Goal: Task Accomplishment & Management: Complete application form

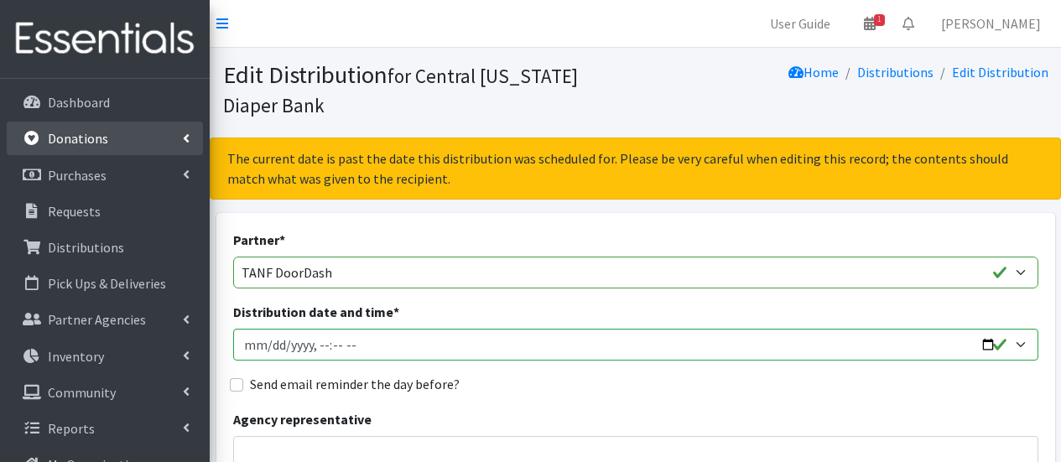
scroll to position [770, 0]
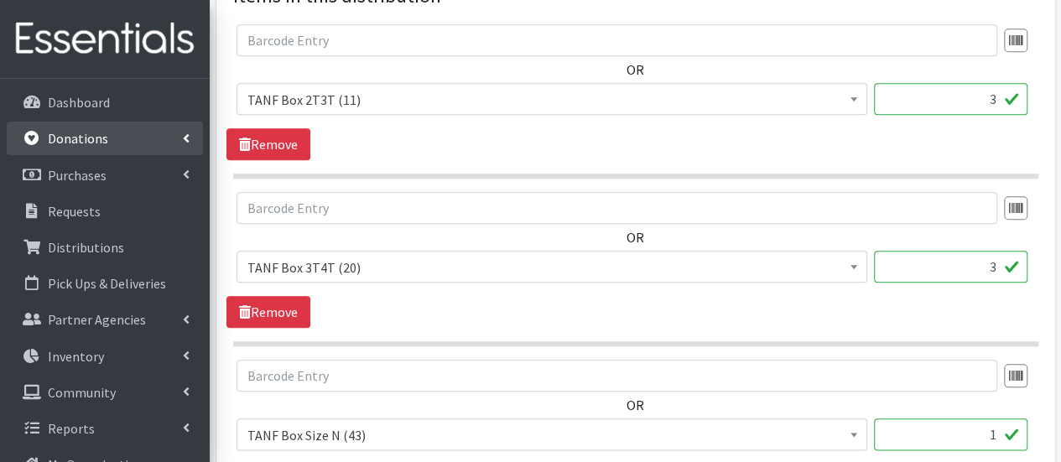
click at [107, 144] on link "Donations" at bounding box center [105, 139] width 196 height 34
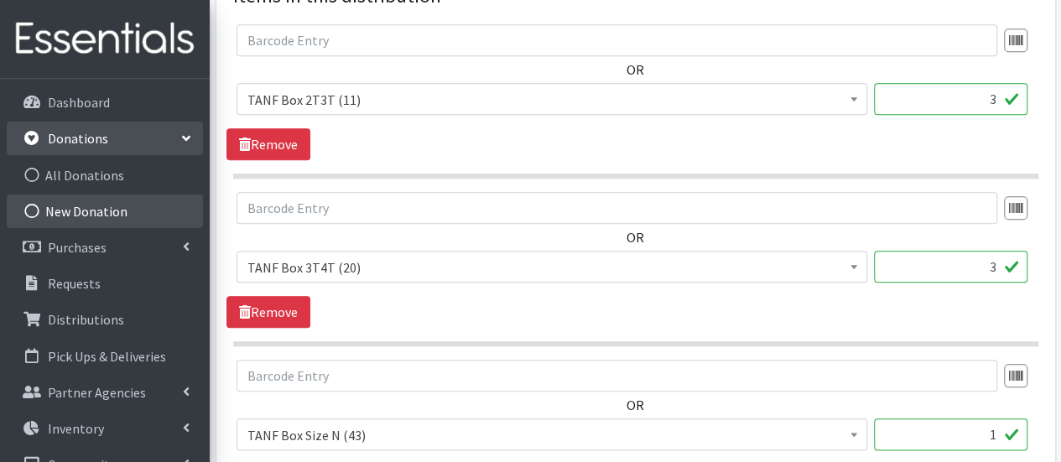
click at [119, 213] on link "New Donation" at bounding box center [105, 212] width 196 height 34
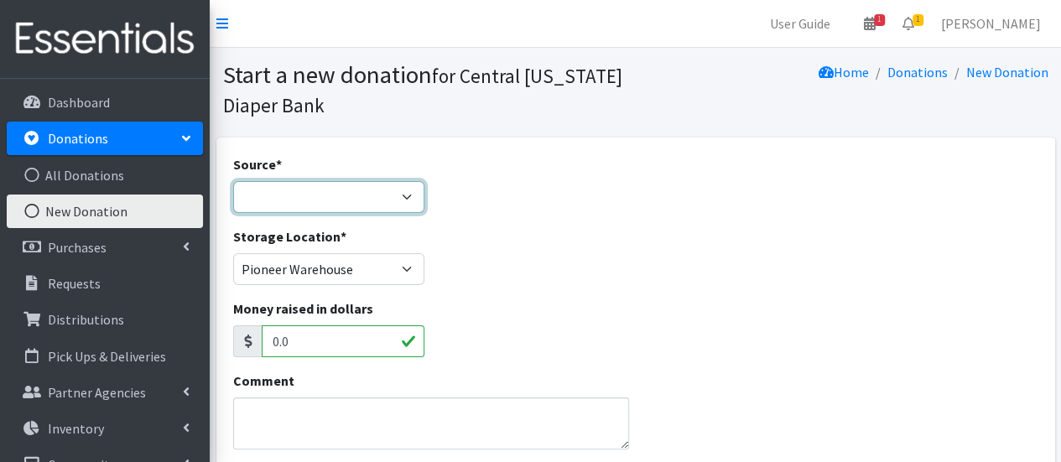
click at [358, 191] on select "Product Drive Manufacturer Donation Site Misc. Donation" at bounding box center [329, 197] width 192 height 32
select select "Product Drive"
click at [233, 181] on select "Product Drive Manufacturer Donation Site Misc. Donation" at bounding box center [329, 197] width 192 height 32
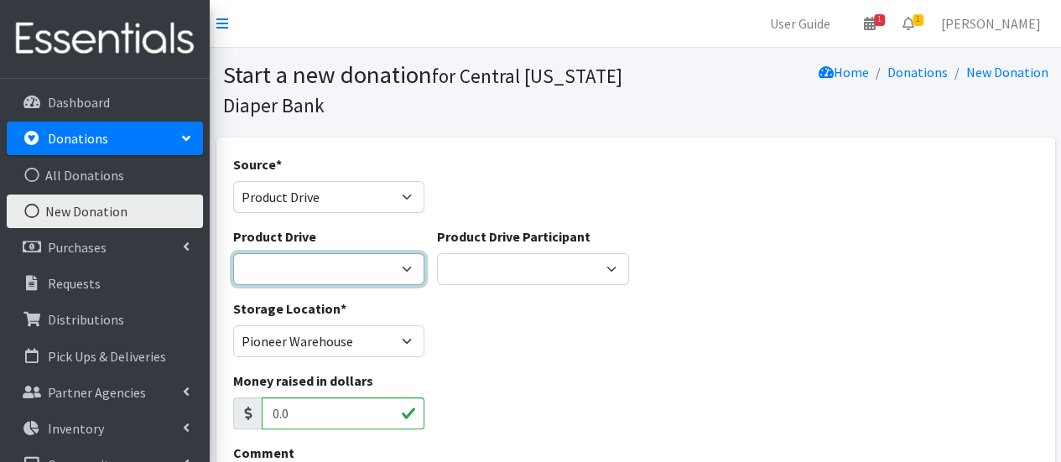
click at [367, 274] on select "AAPC (American Academy of Professional Coders) Alex Debbold Family & Friends Al…" at bounding box center [329, 269] width 192 height 32
click at [367, 273] on select "AAPC (American Academy of Professional Coders) Alex Debbold Family & Friends Al…" at bounding box center [329, 269] width 192 height 32
select select "1245"
click at [399, 269] on select "AAPC (American Academy of Professional Coders) Alex Debbold Family & Friends Al…" at bounding box center [329, 269] width 192 height 32
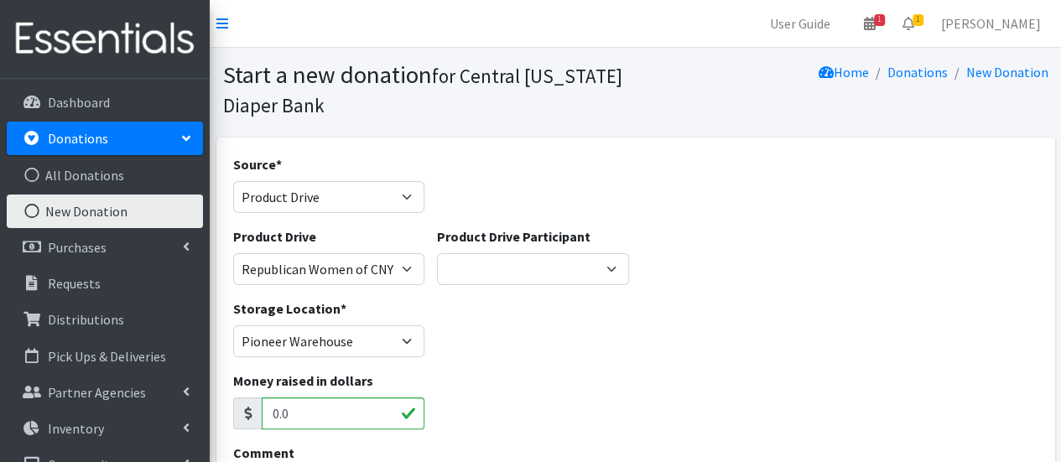
click at [637, 254] on div "Product Drive AAPC (American Academy of Professional Coders) Alex Debbold Famil…" at bounding box center [635, 262] width 818 height 72
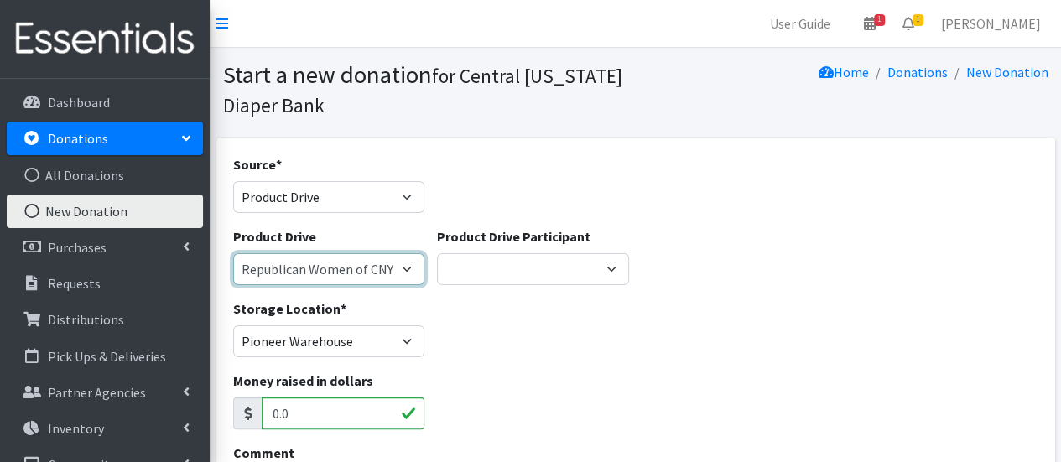
click at [406, 276] on select "AAPC (American Academy of Professional Coders) Alex Debbold Family & Friends Al…" at bounding box center [329, 269] width 192 height 32
select select
click at [233, 253] on select "AAPC (American Academy of Professional Coders) Alex Debbold Family & Friends Al…" at bounding box center [329, 269] width 192 height 32
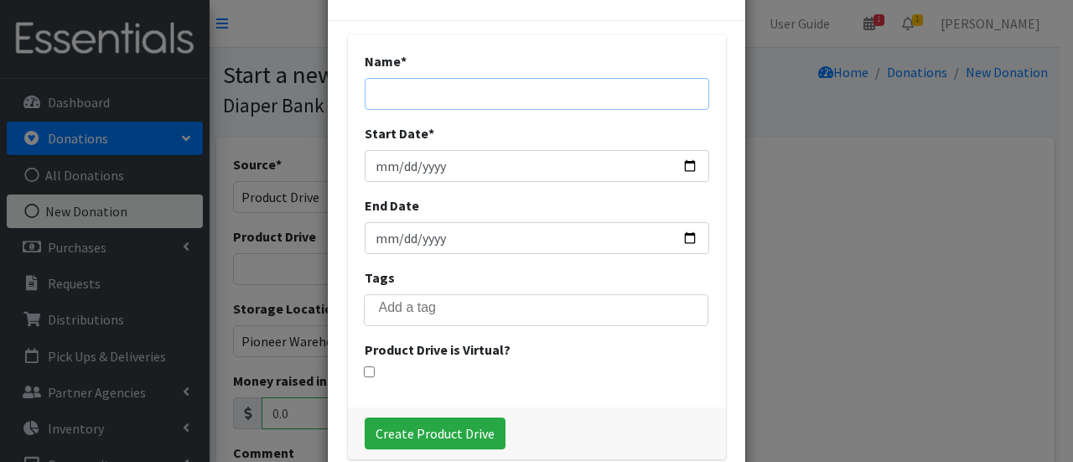
click at [494, 91] on input "Name *" at bounding box center [537, 94] width 345 height 32
type input "Rachel Kalina"
click at [366, 159] on input "Start Date *" at bounding box center [537, 166] width 345 height 32
type input "2025-09-01"
click at [382, 244] on input "End Date" at bounding box center [537, 238] width 345 height 32
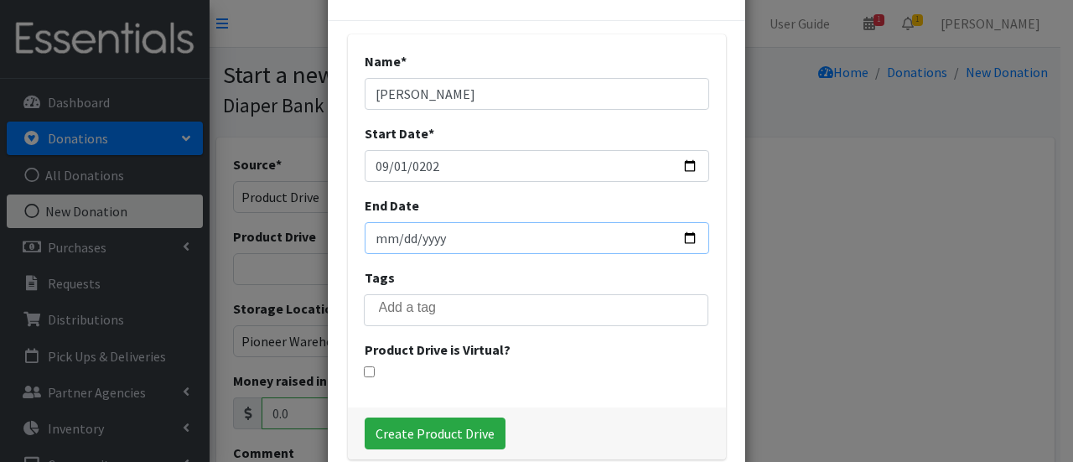
type input "20205-10-01"
type input "2025-10-01"
click at [424, 437] on input "Create Product Drive" at bounding box center [435, 434] width 141 height 32
select select "3594"
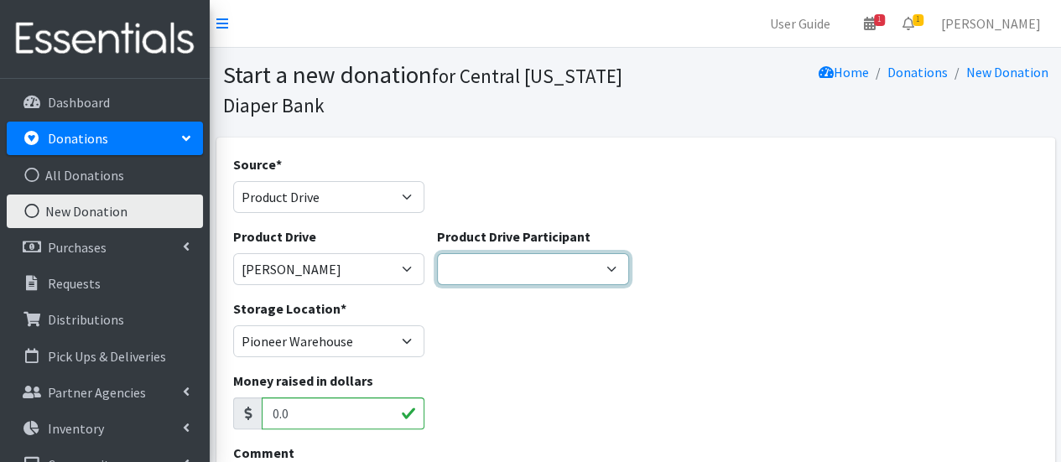
click at [550, 267] on select "Girl Scout Troop 10300 Rachelle Luckette Ellis & Moreland Insurance Dewitt Comm…" at bounding box center [533, 269] width 192 height 32
select select
click at [437, 253] on select "Girl Scout Troop 10300 Rachelle Luckette Ellis & Moreland Insurance Dewitt Comm…" at bounding box center [533, 269] width 192 height 32
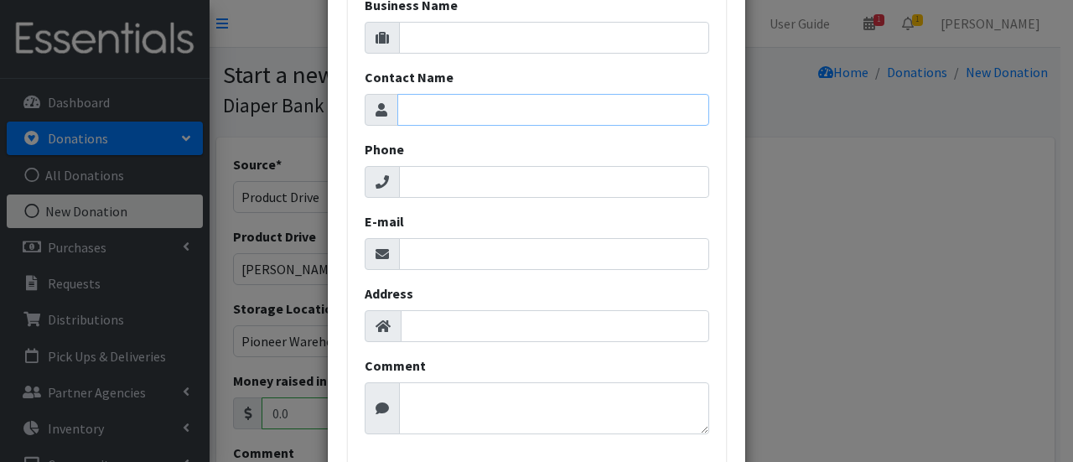
click at [520, 117] on input "Contact Name" at bounding box center [553, 110] width 312 height 32
type input "Rachel Kalina"
click at [480, 179] on input "Phone" at bounding box center [554, 182] width 310 height 32
click at [523, 255] on input "E-mail" at bounding box center [554, 254] width 310 height 32
paste input "vms8278@hotmail.com"
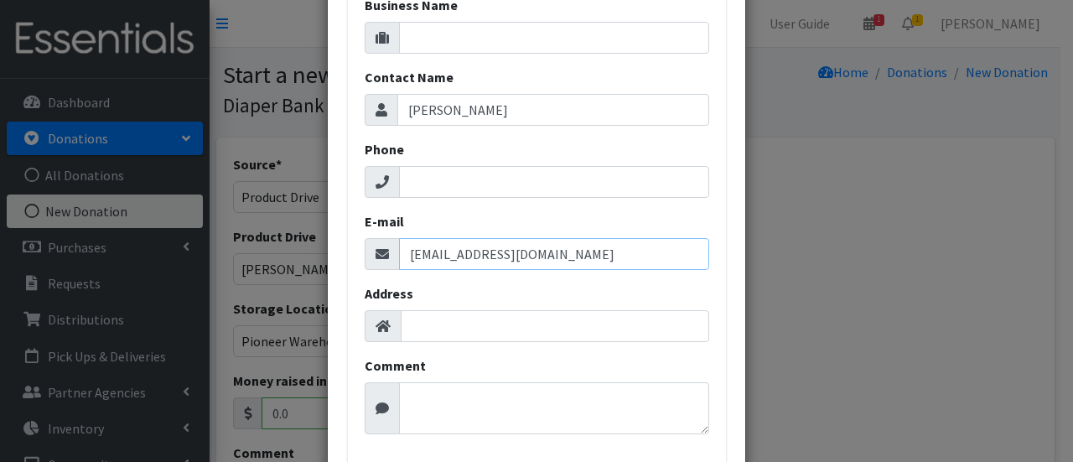
type input "vms8278@hotmail.com"
click at [448, 402] on textarea "Comment" at bounding box center [554, 408] width 310 height 52
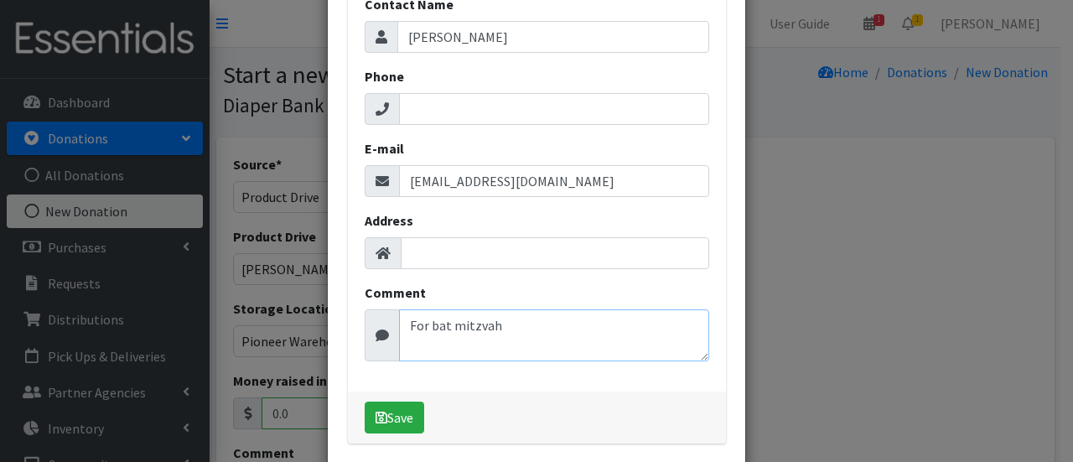
scroll to position [139, 0]
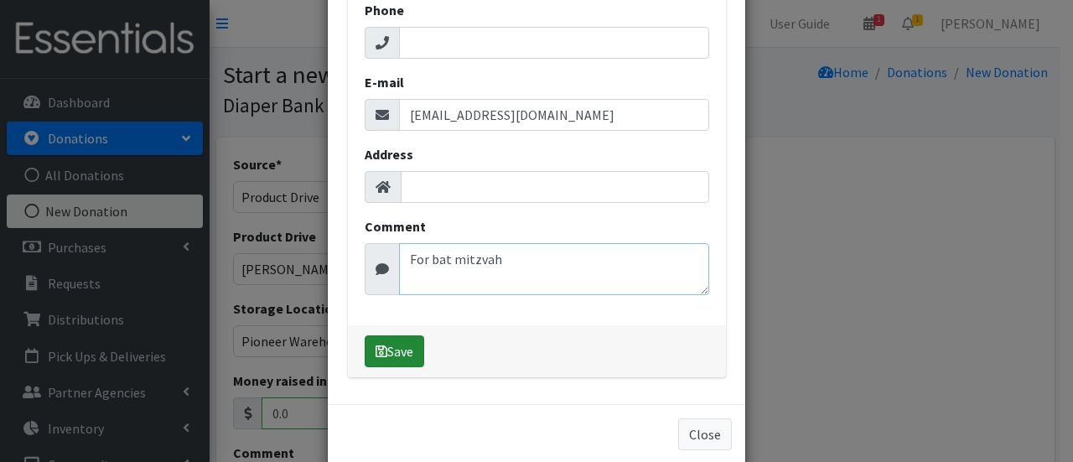
type textarea "For bat mitzvah"
click at [394, 358] on button "Save" at bounding box center [395, 351] width 60 height 32
select select "1716"
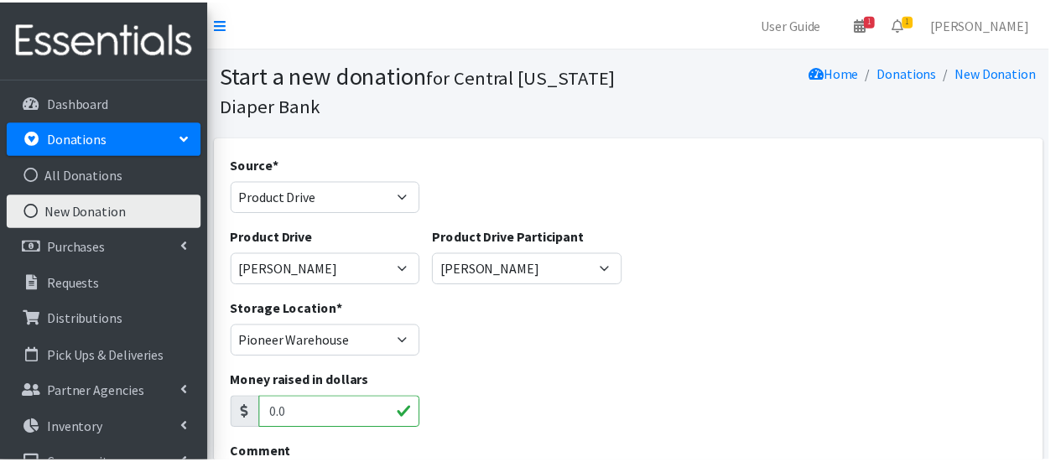
scroll to position [0, 0]
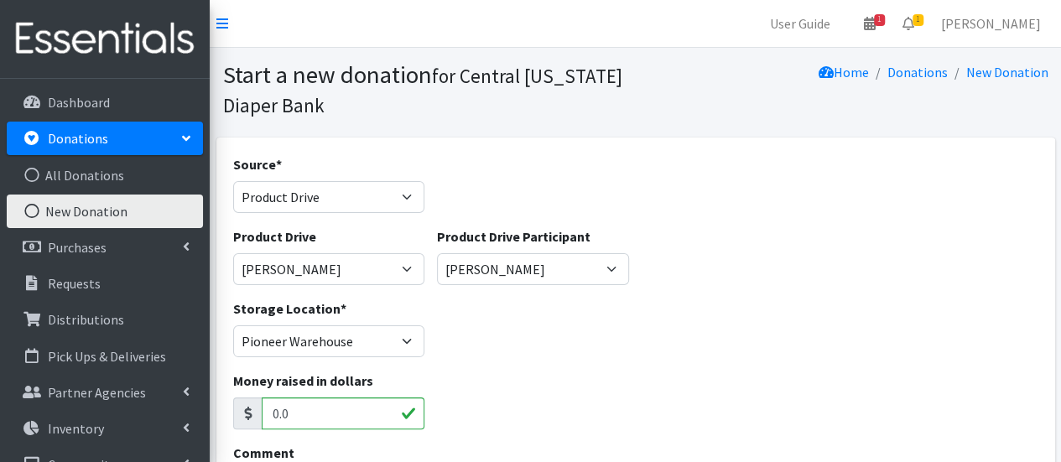
click at [324, 409] on input "0.0" at bounding box center [344, 413] width 164 height 32
drag, startPoint x: 301, startPoint y: 413, endPoint x: 258, endPoint y: 428, distance: 45.3
click at [258, 428] on div "0.0" at bounding box center [329, 413] width 192 height 32
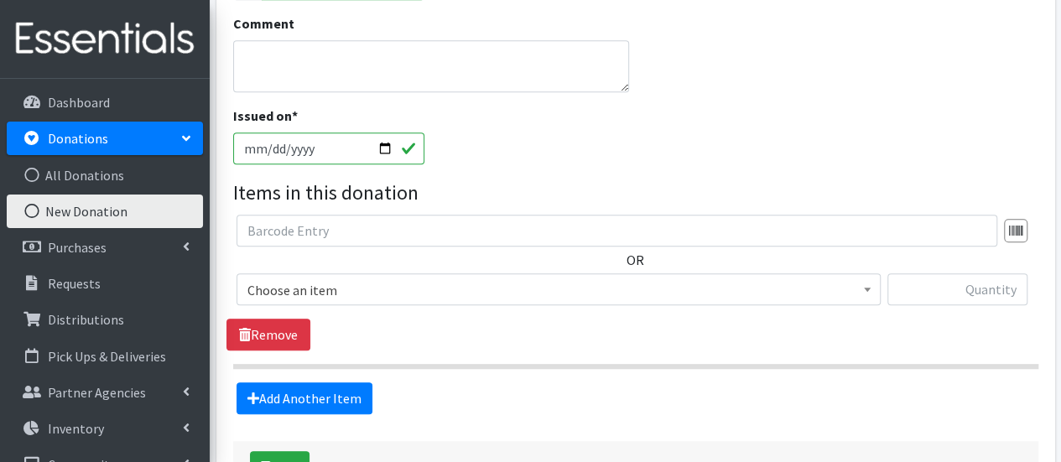
scroll to position [432, 0]
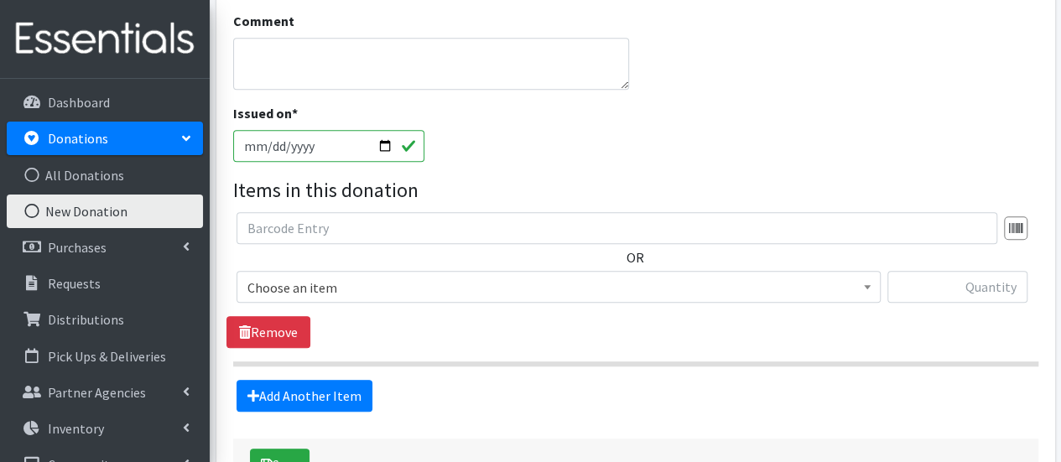
type input "120"
click at [623, 287] on span "Choose an item" at bounding box center [558, 287] width 622 height 23
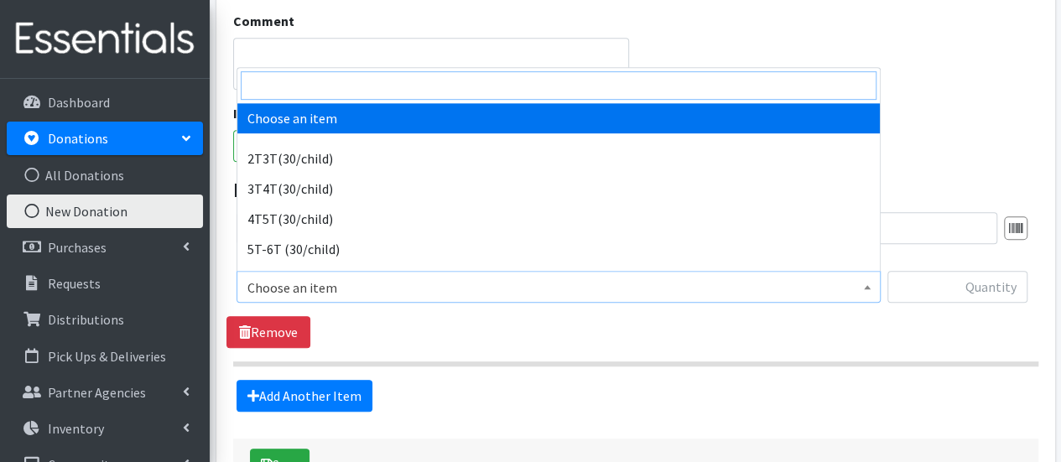
click at [530, 93] on input "search" at bounding box center [559, 85] width 636 height 29
type input "3"
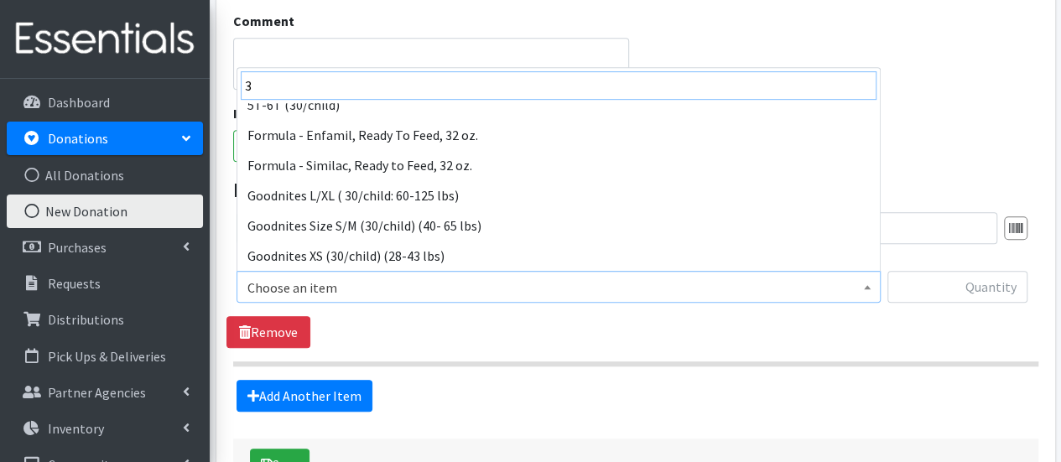
scroll to position [134, 0]
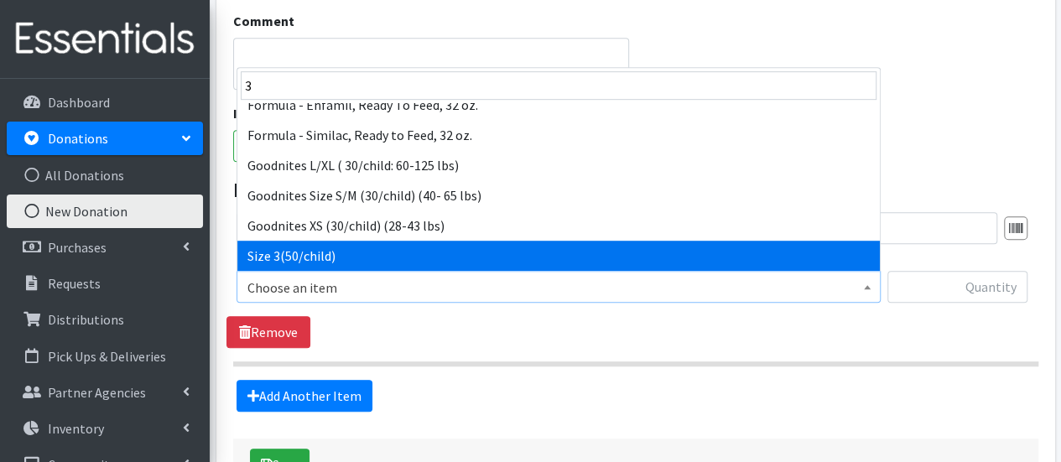
select select "954"
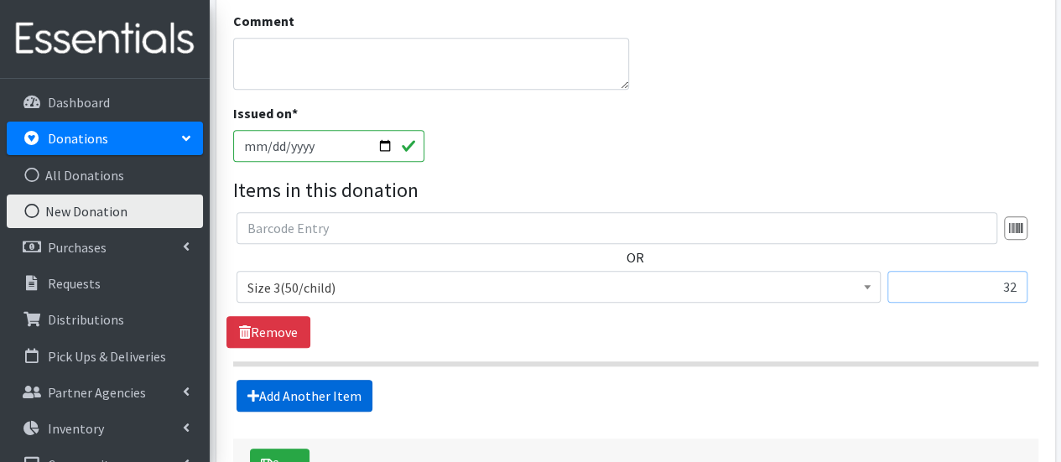
type input "32"
click at [300, 397] on link "Add Another Item" at bounding box center [304, 396] width 136 height 32
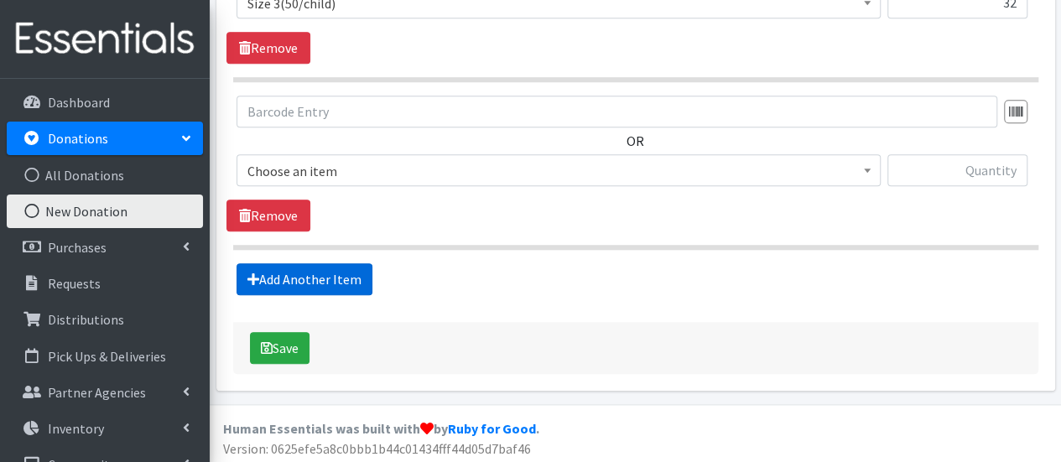
scroll to position [718, 0]
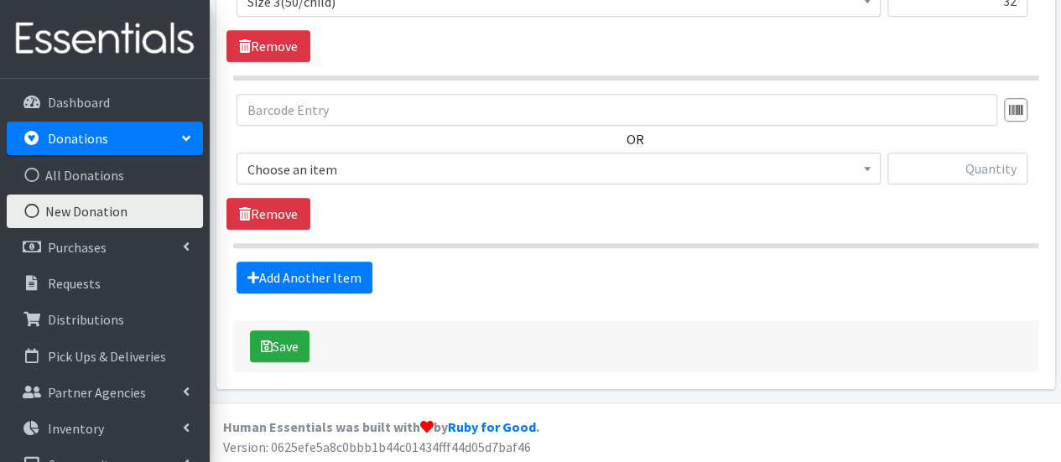
click at [312, 169] on span "Choose an item" at bounding box center [558, 169] width 622 height 23
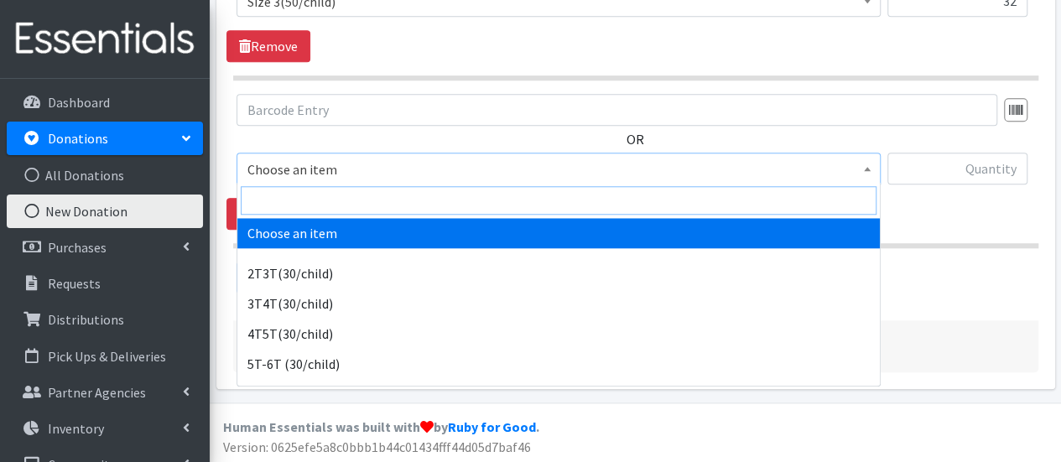
click at [309, 192] on input "search" at bounding box center [559, 200] width 636 height 29
type input "4"
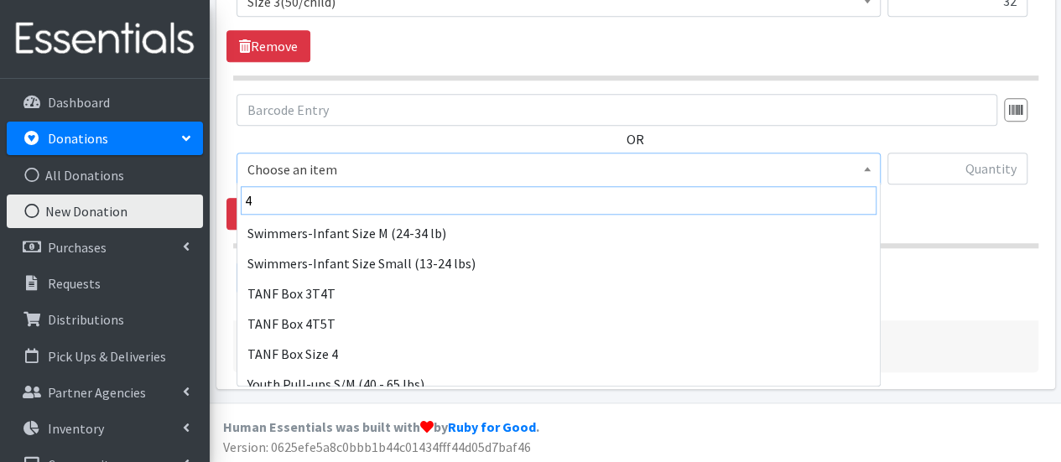
scroll to position [211, 0]
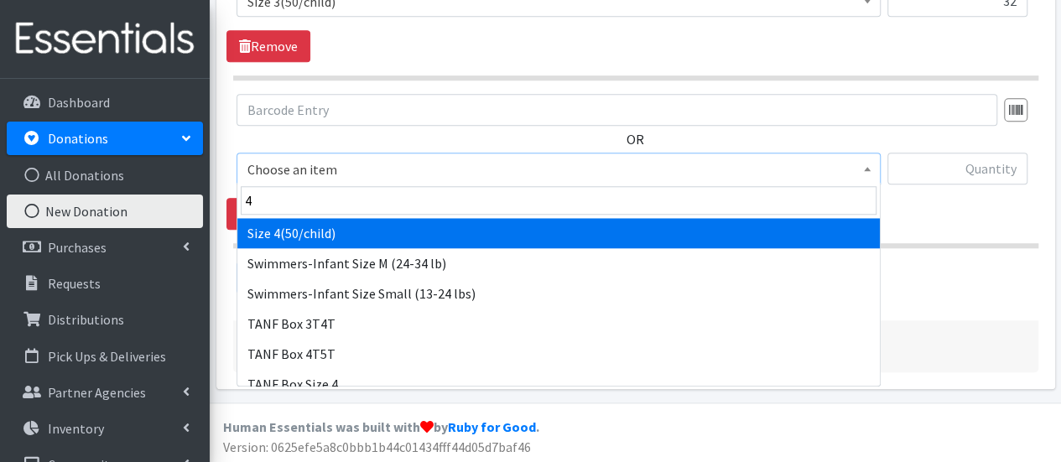
select select "963"
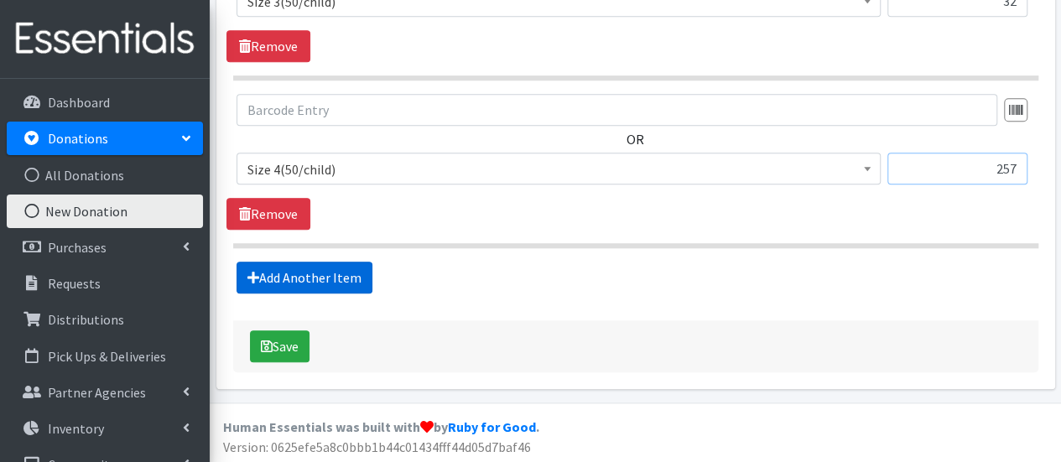
type input "257"
click at [261, 276] on link "Add Another Item" at bounding box center [304, 278] width 136 height 32
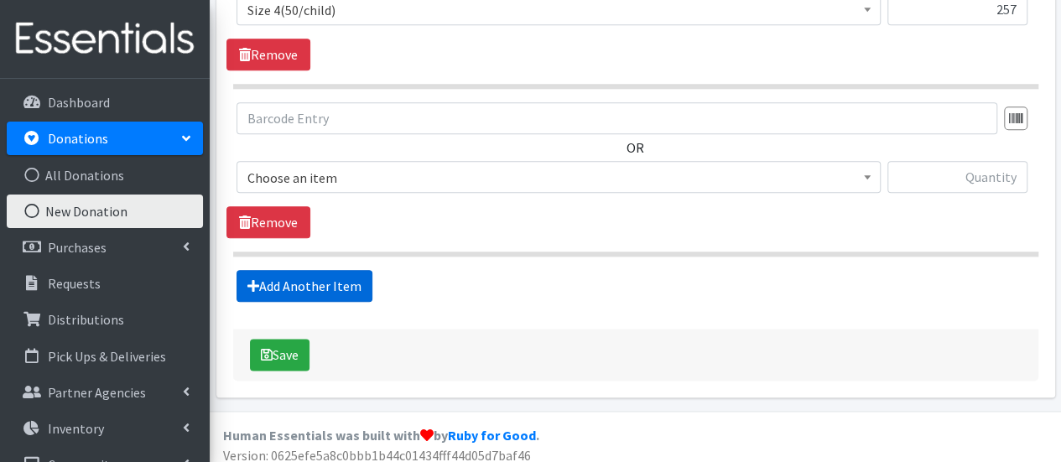
scroll to position [884, 0]
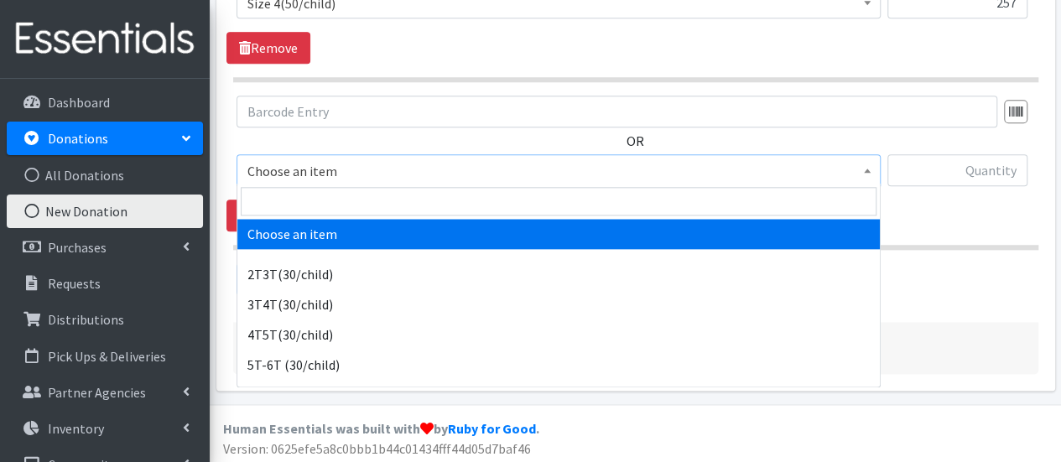
click at [302, 160] on span "Choose an item" at bounding box center [558, 170] width 622 height 23
click at [307, 193] on input "search" at bounding box center [559, 201] width 636 height 29
type input "5"
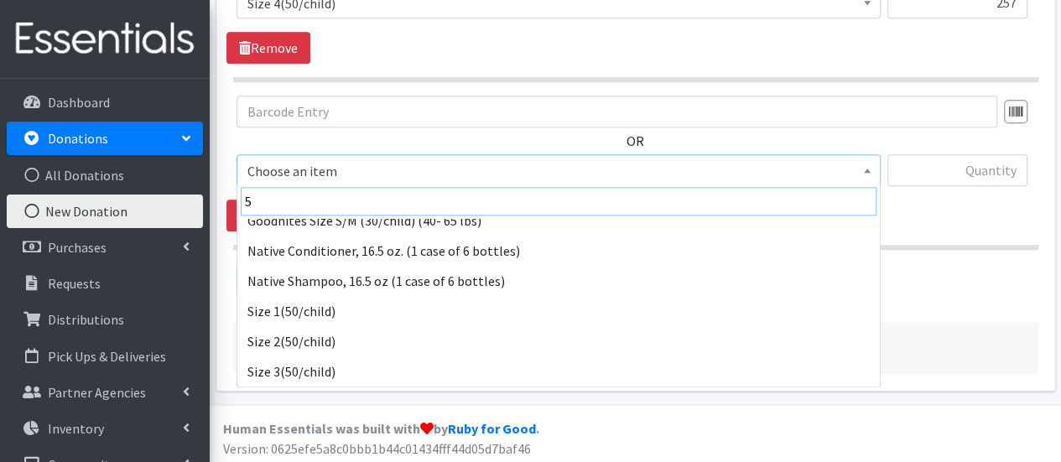
scroll to position [164, 0]
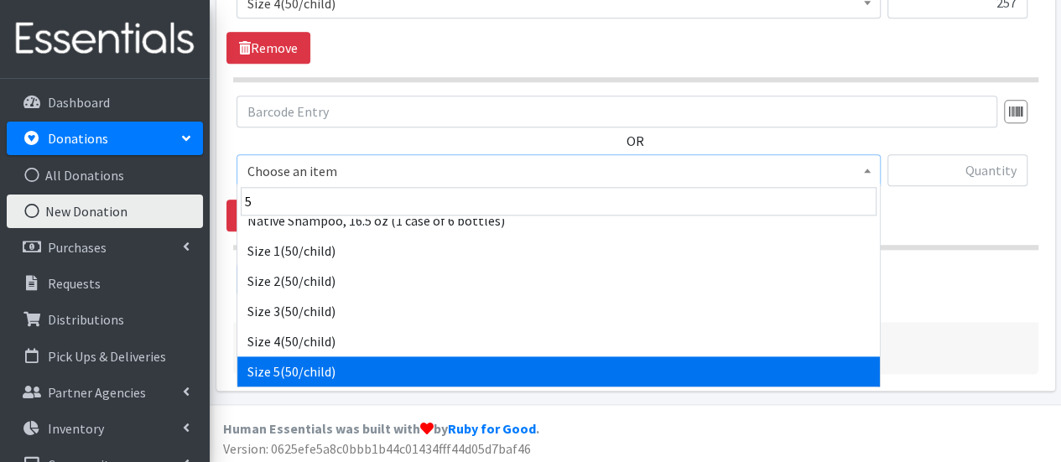
select select "964"
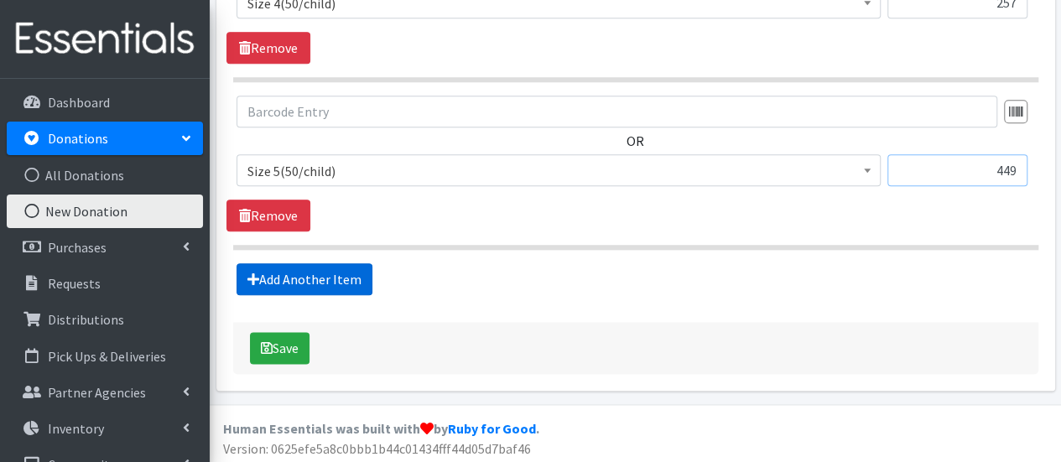
type input "449"
click at [260, 278] on link "Add Another Item" at bounding box center [304, 279] width 136 height 32
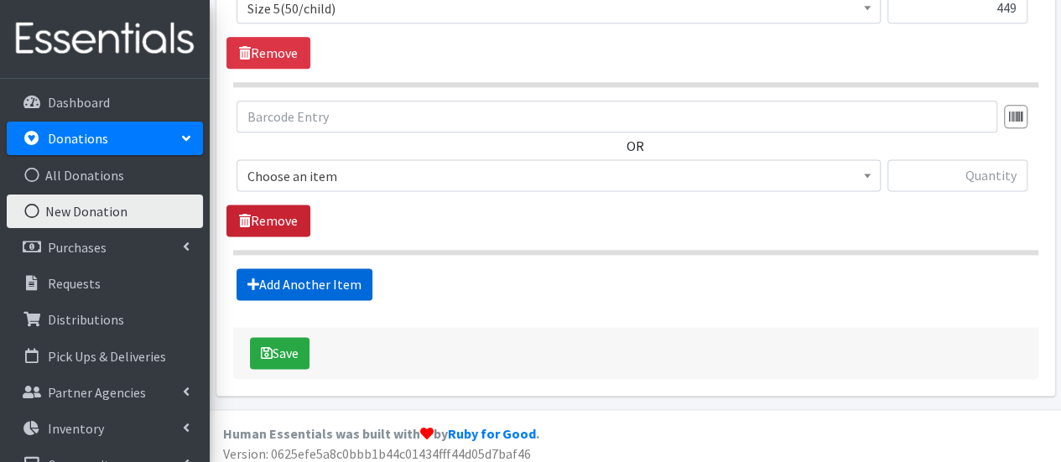
scroll to position [1052, 0]
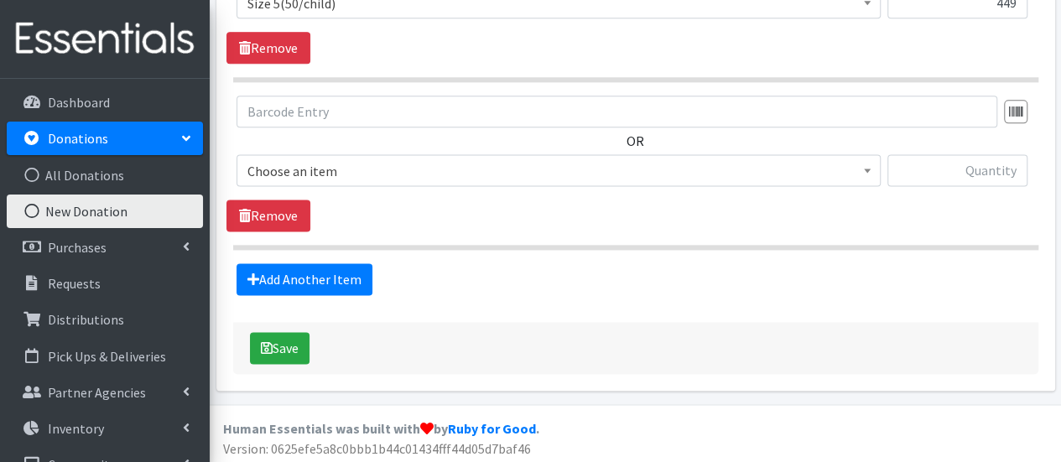
click at [288, 167] on span "Choose an item" at bounding box center [558, 170] width 622 height 23
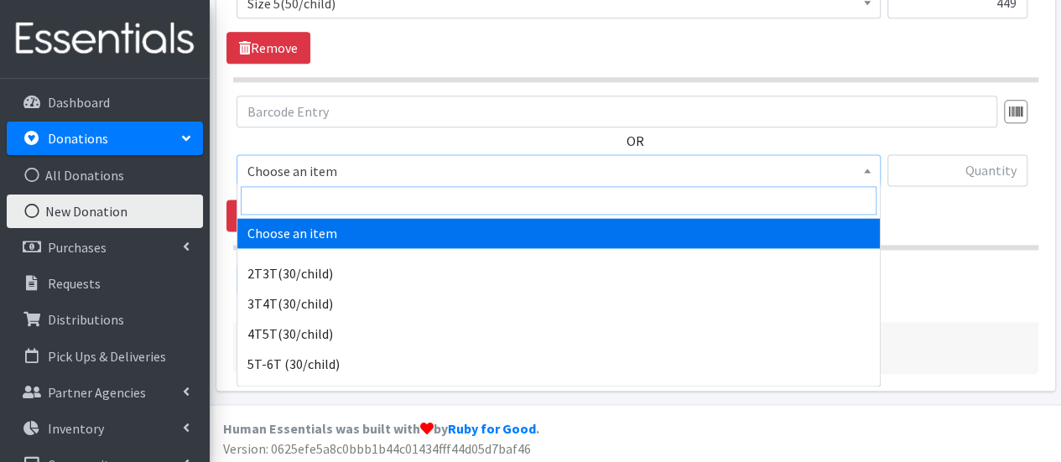
click at [287, 198] on input "search" at bounding box center [559, 200] width 636 height 29
type input "6"
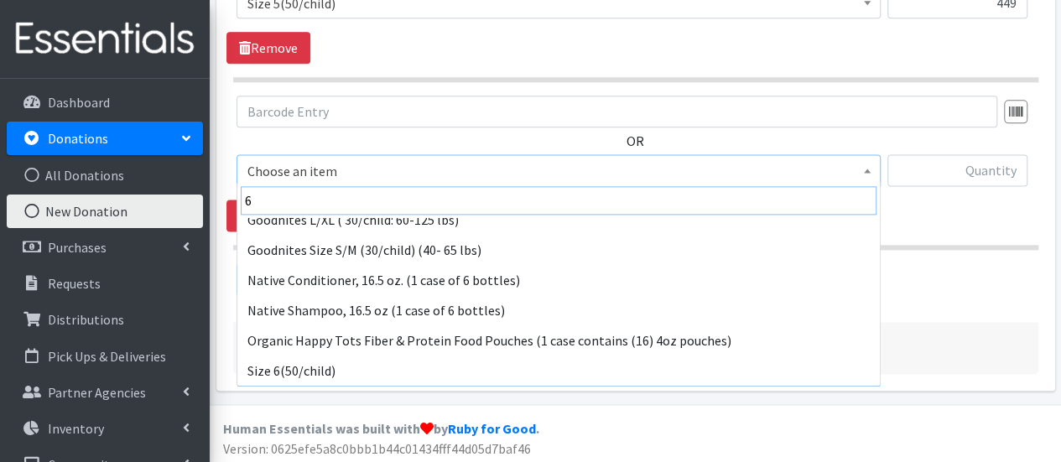
scroll to position [104, 0]
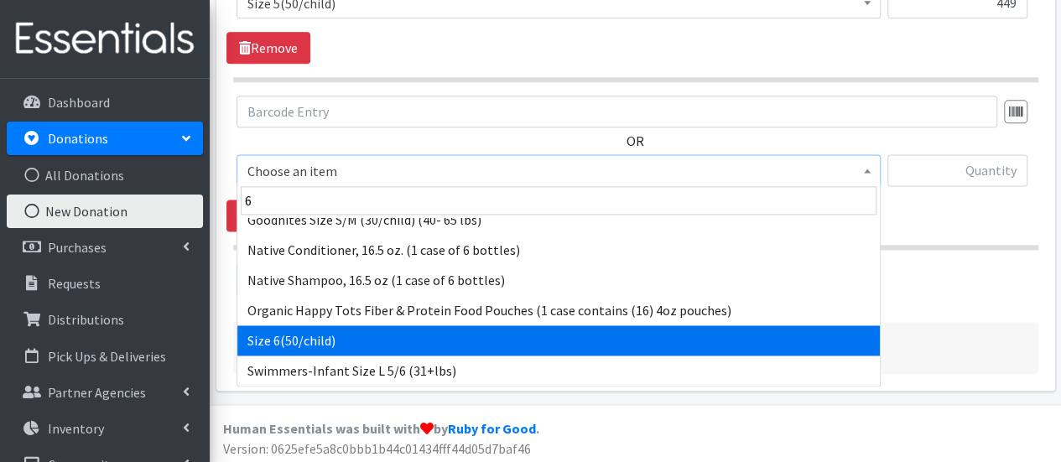
select select "966"
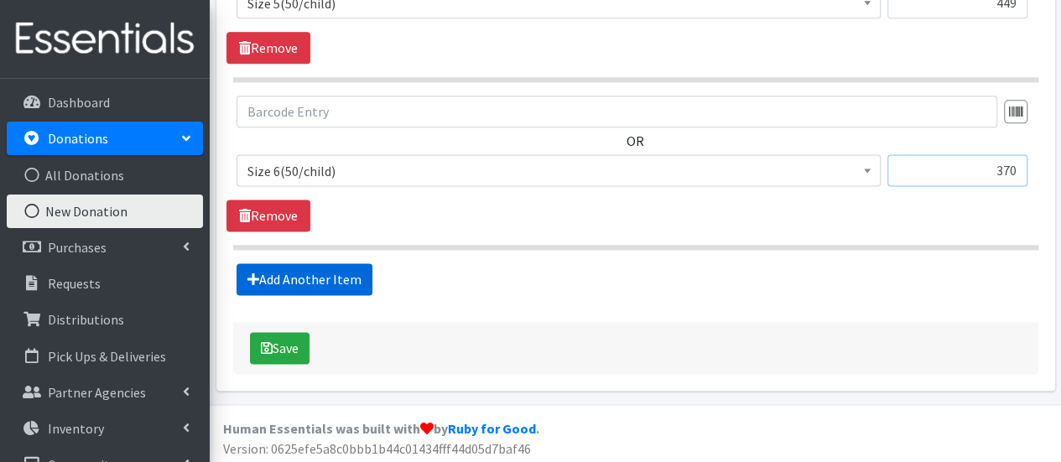
type input "370"
click at [305, 266] on link "Add Another Item" at bounding box center [304, 279] width 136 height 32
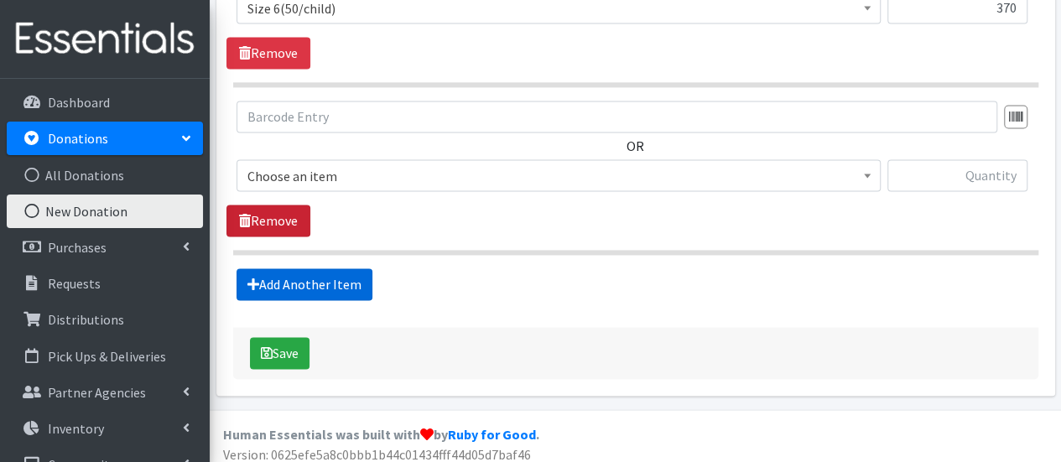
scroll to position [1218, 0]
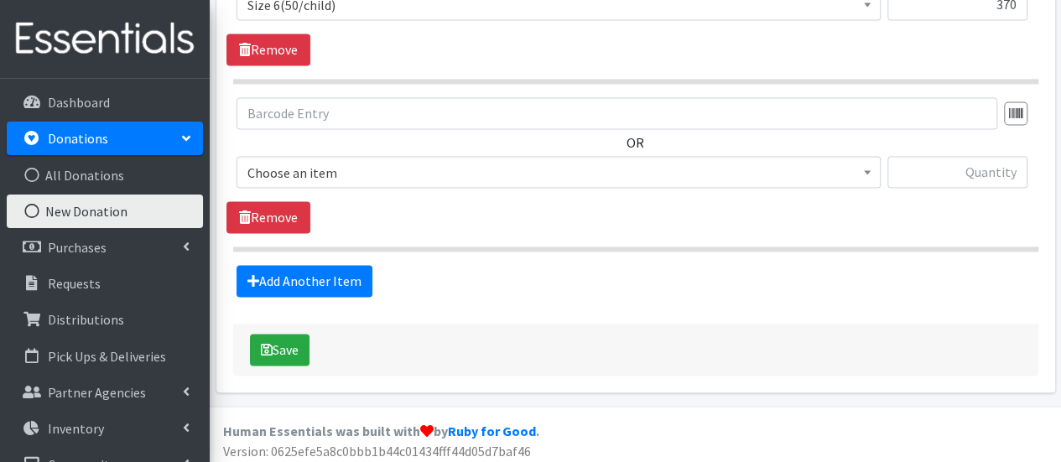
click at [318, 180] on span "Choose an item" at bounding box center [558, 172] width 644 height 32
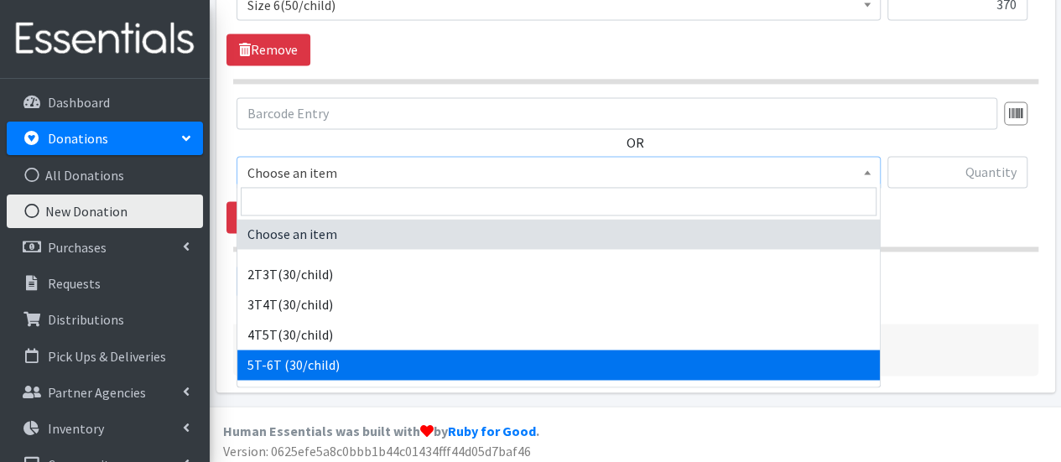
select select "14612"
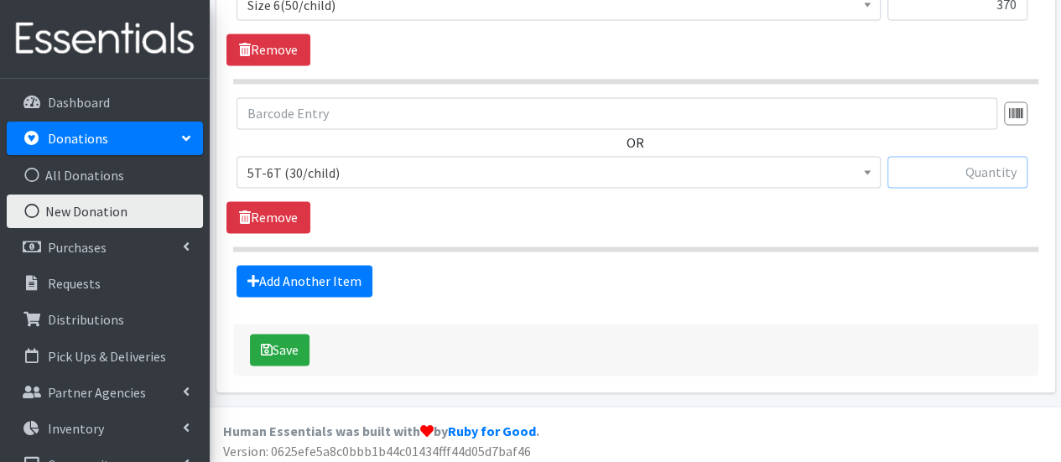
click at [929, 168] on input "text" at bounding box center [957, 172] width 140 height 32
type input "30"
click at [299, 343] on button "Save" at bounding box center [280, 350] width 60 height 32
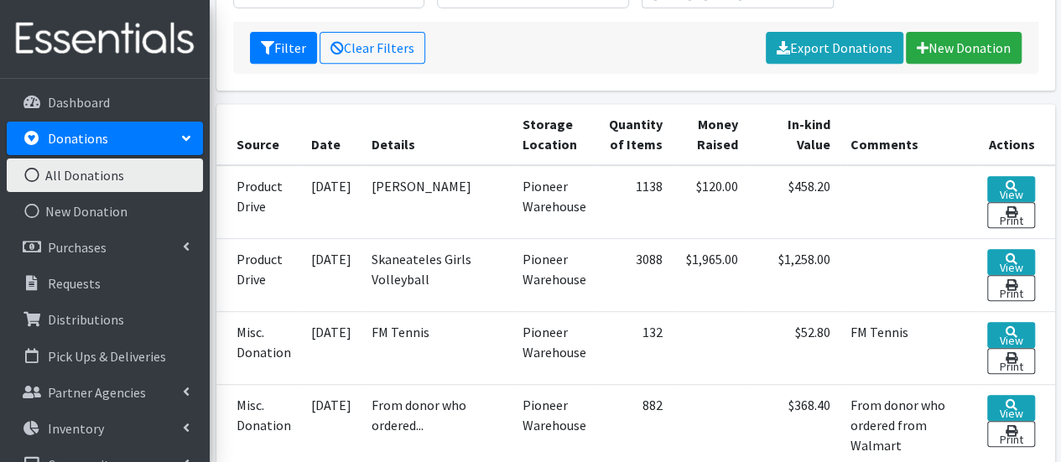
scroll to position [369, 0]
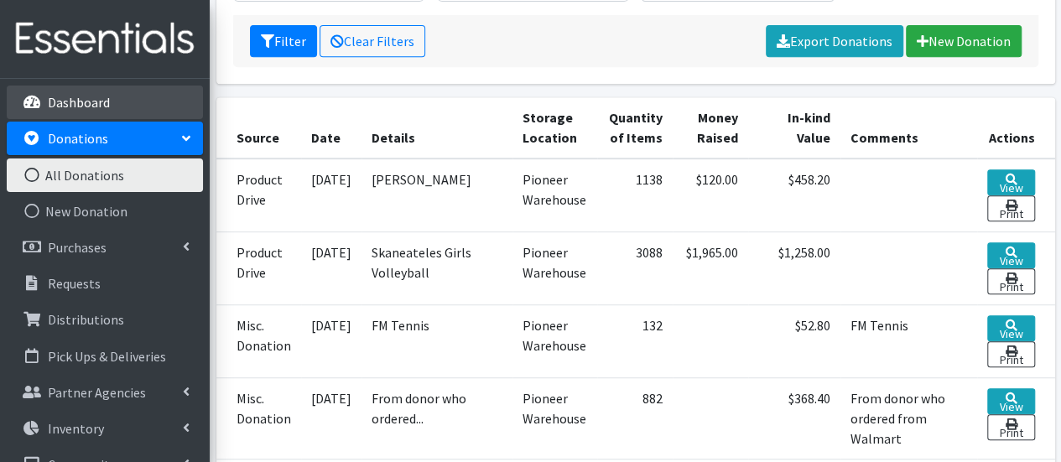
click at [122, 106] on link "Dashboard" at bounding box center [105, 103] width 196 height 34
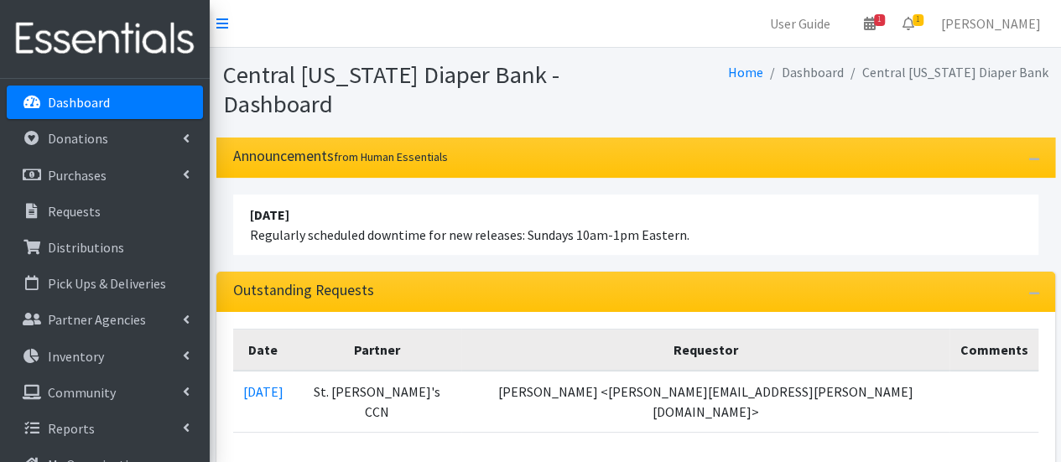
drag, startPoint x: 0, startPoint y: 0, endPoint x: 761, endPoint y: 234, distance: 795.7
click at [761, 234] on li "April 16 2023 Regularly scheduled downtime for new releases: Sundays 10am-1pm E…" at bounding box center [635, 225] width 805 height 60
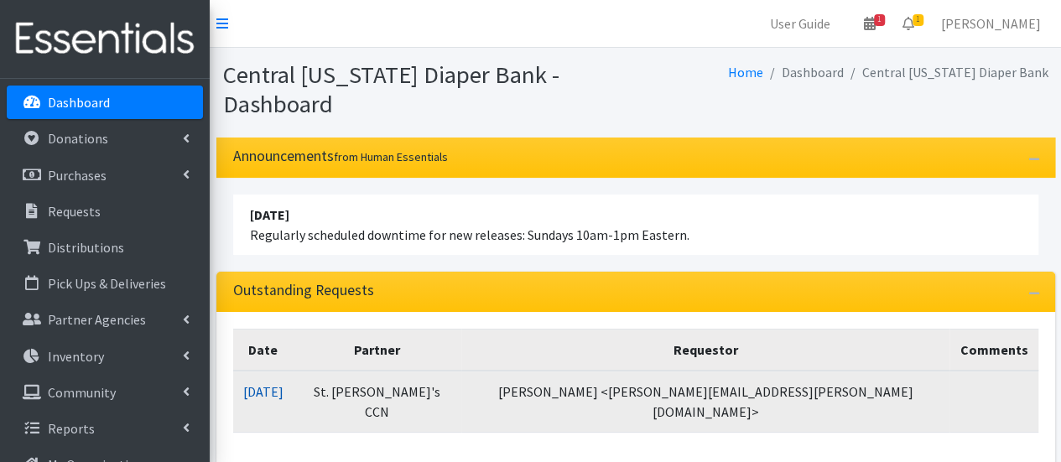
click at [283, 389] on link "10/15/2025" at bounding box center [263, 391] width 40 height 17
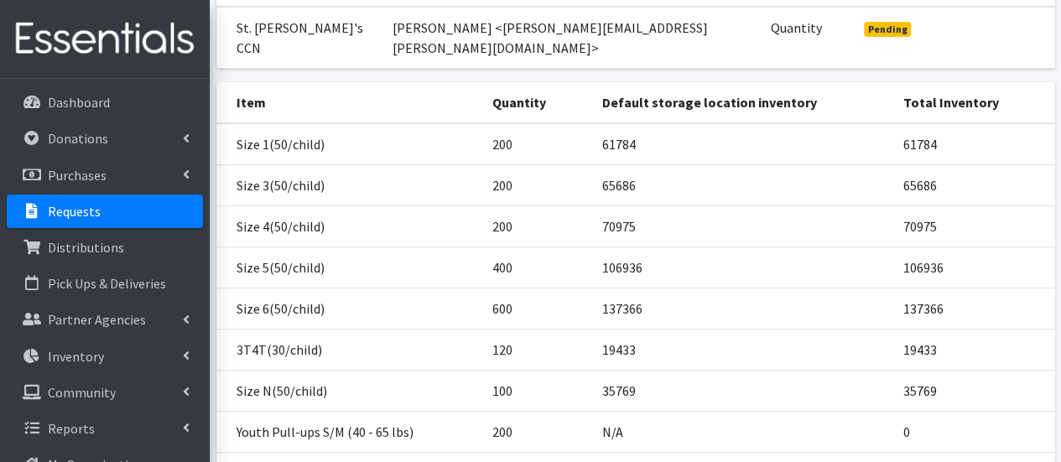
scroll to position [221, 0]
click at [172, 355] on link "Inventory" at bounding box center [105, 357] width 196 height 34
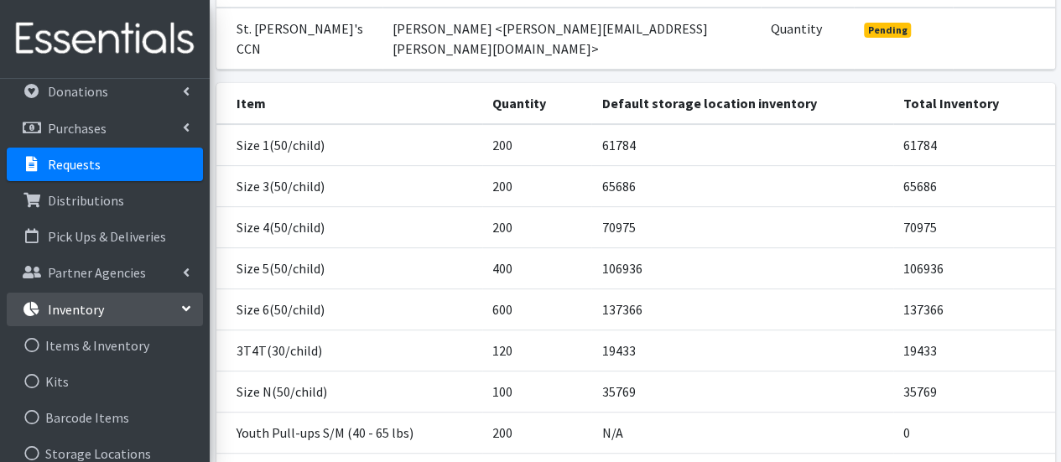
scroll to position [57, 0]
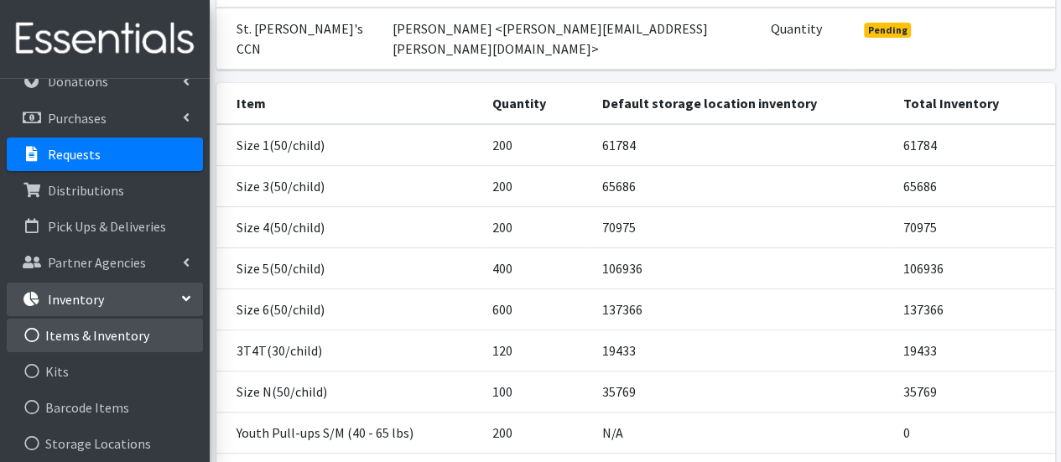
click at [144, 336] on link "Items & Inventory" at bounding box center [105, 336] width 196 height 34
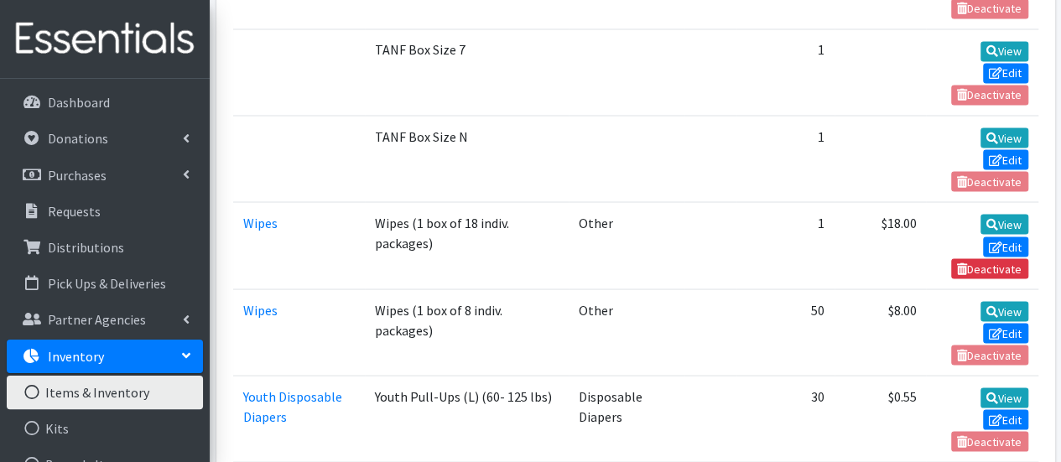
scroll to position [4613, 0]
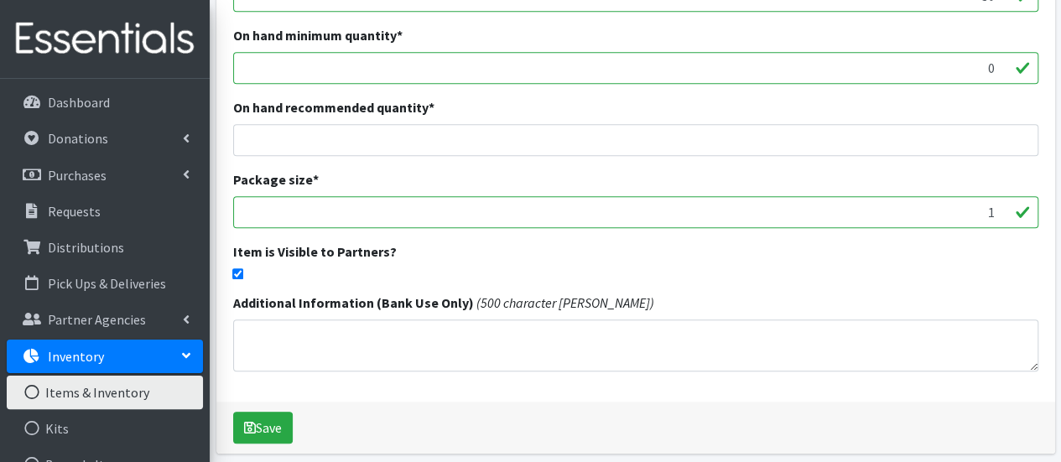
scroll to position [533, 0]
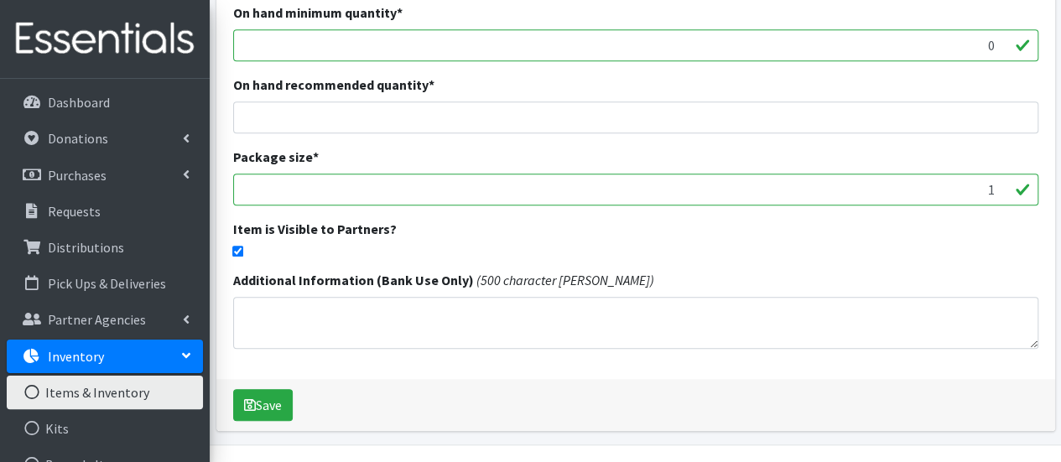
click at [236, 251] on input "checkbox" at bounding box center [237, 251] width 11 height 11
checkbox input "false"
click at [270, 387] on div "Save" at bounding box center [635, 405] width 839 height 52
click at [278, 394] on button "Save" at bounding box center [263, 405] width 60 height 32
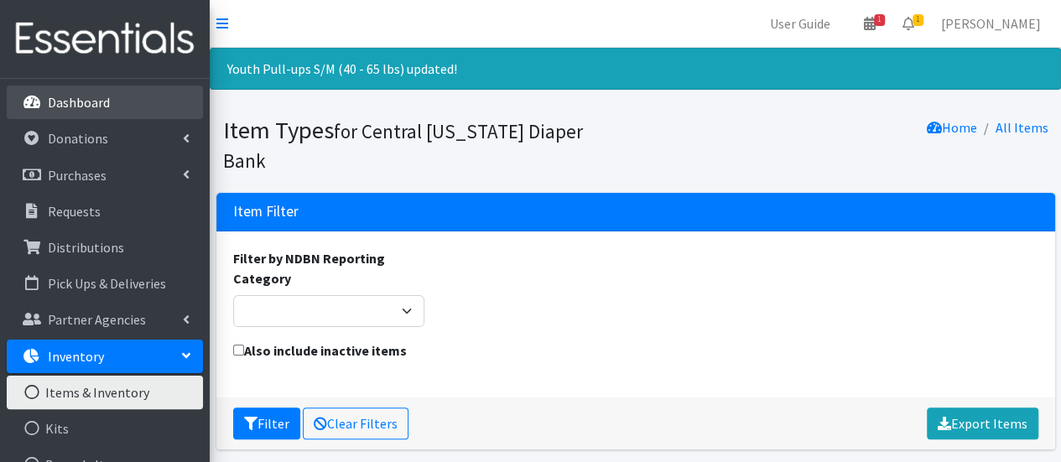
click at [138, 100] on link "Dashboard" at bounding box center [105, 103] width 196 height 34
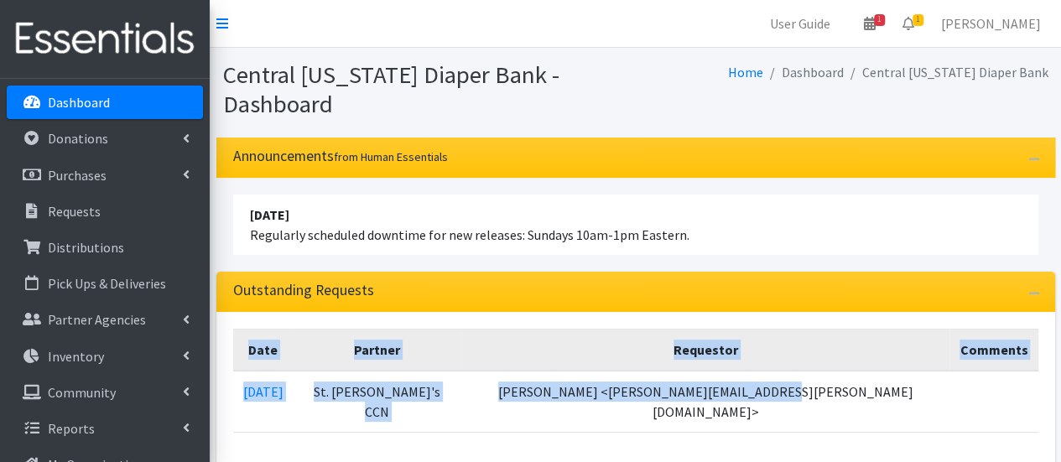
click at [840, 418] on div "Outstanding Requests Date Partner Requestor Comments [DATE] St. [PERSON_NAME]'s…" at bounding box center [635, 391] width 839 height 238
